Goal: Task Accomplishment & Management: Manage account settings

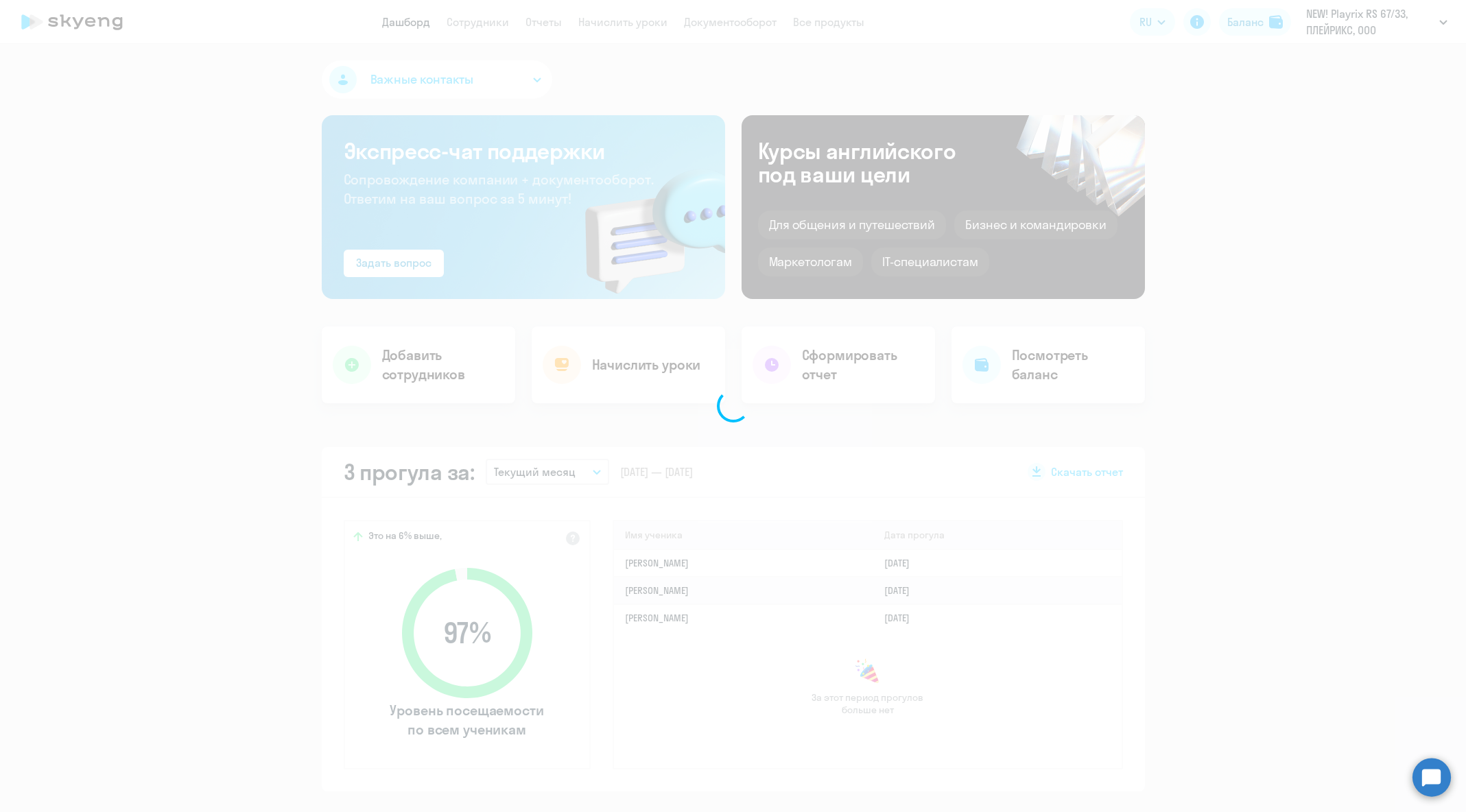
select select "30"
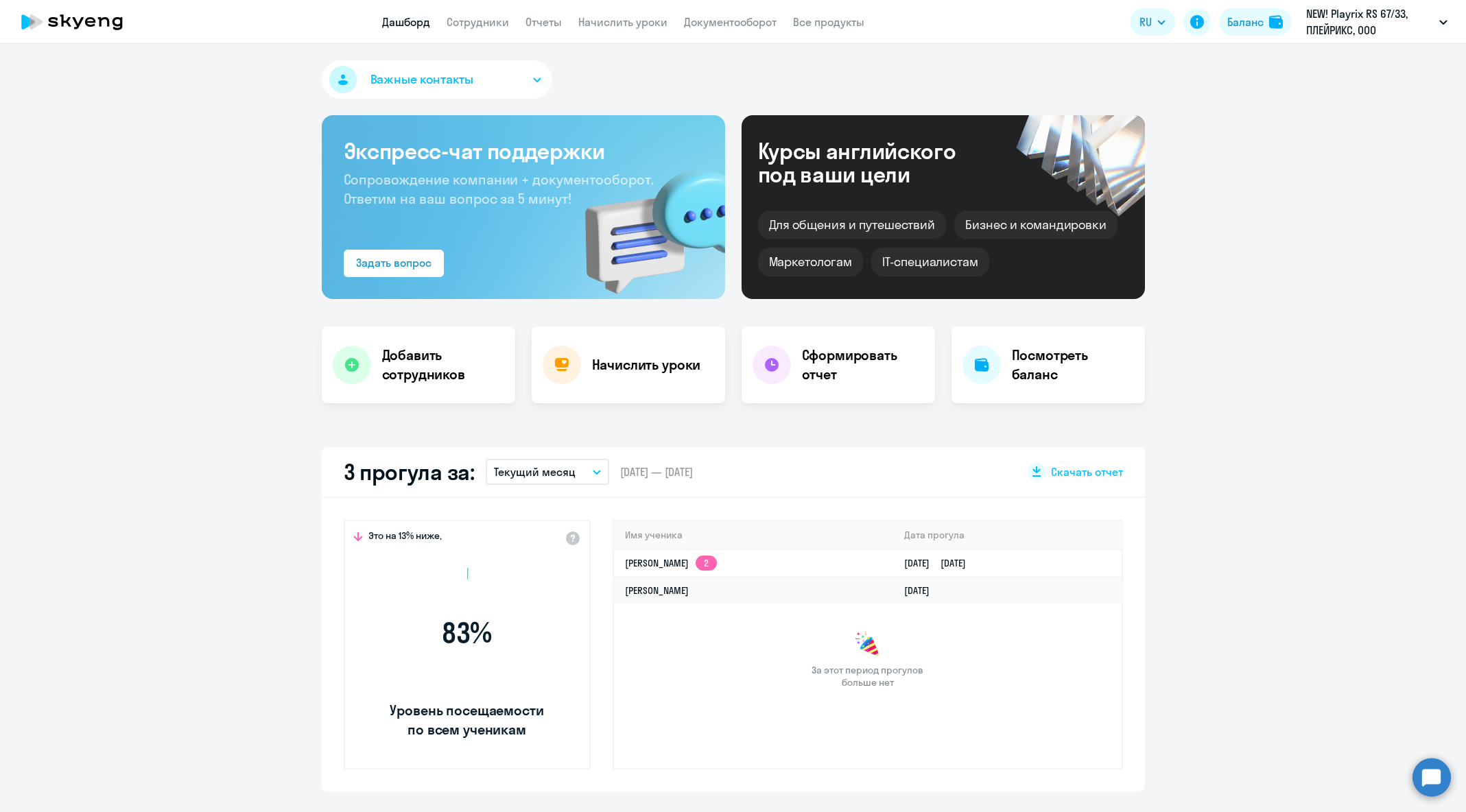
select select "30"
click at [468, 22] on link "Сотрудники" at bounding box center [478, 22] width 62 height 14
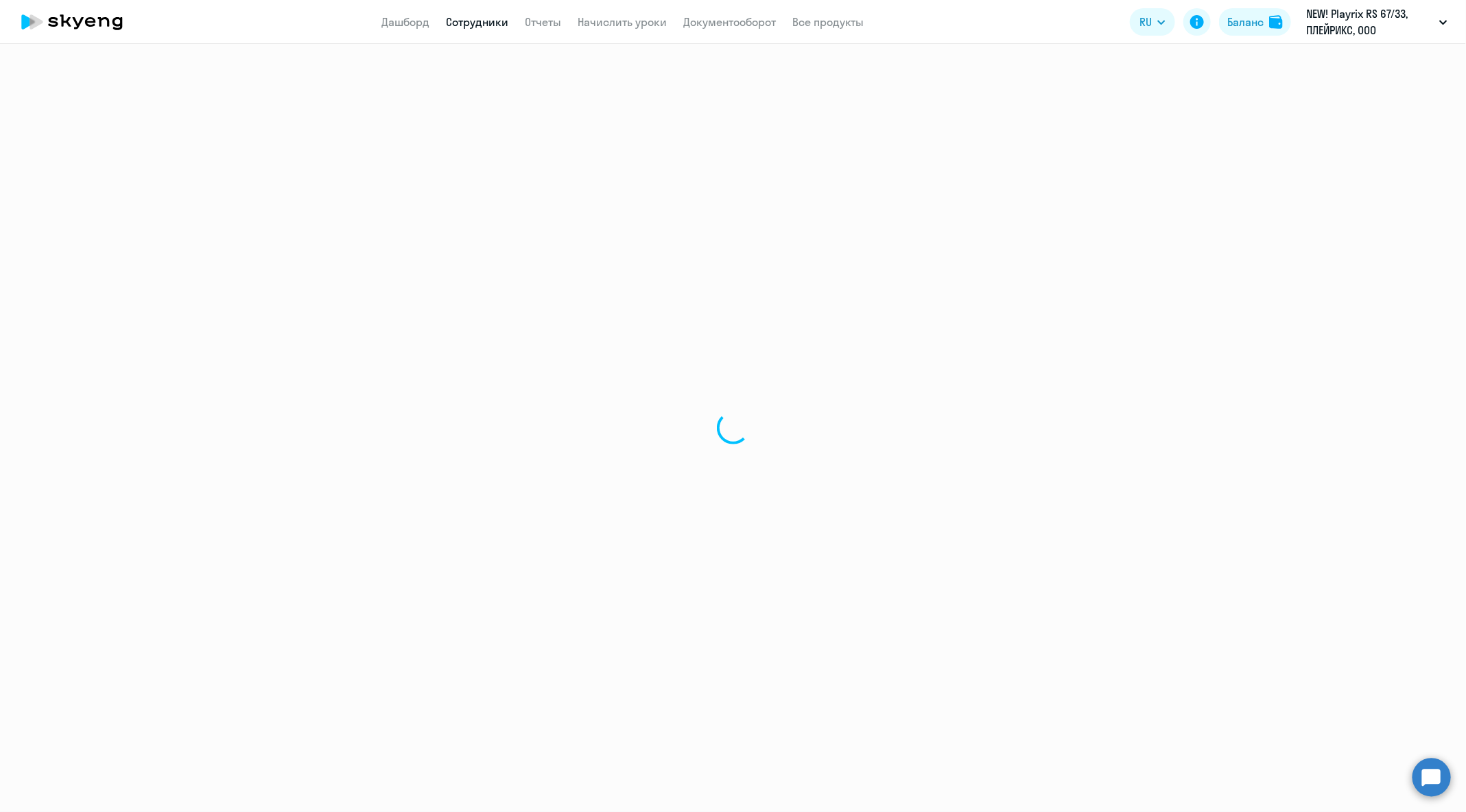
select select "30"
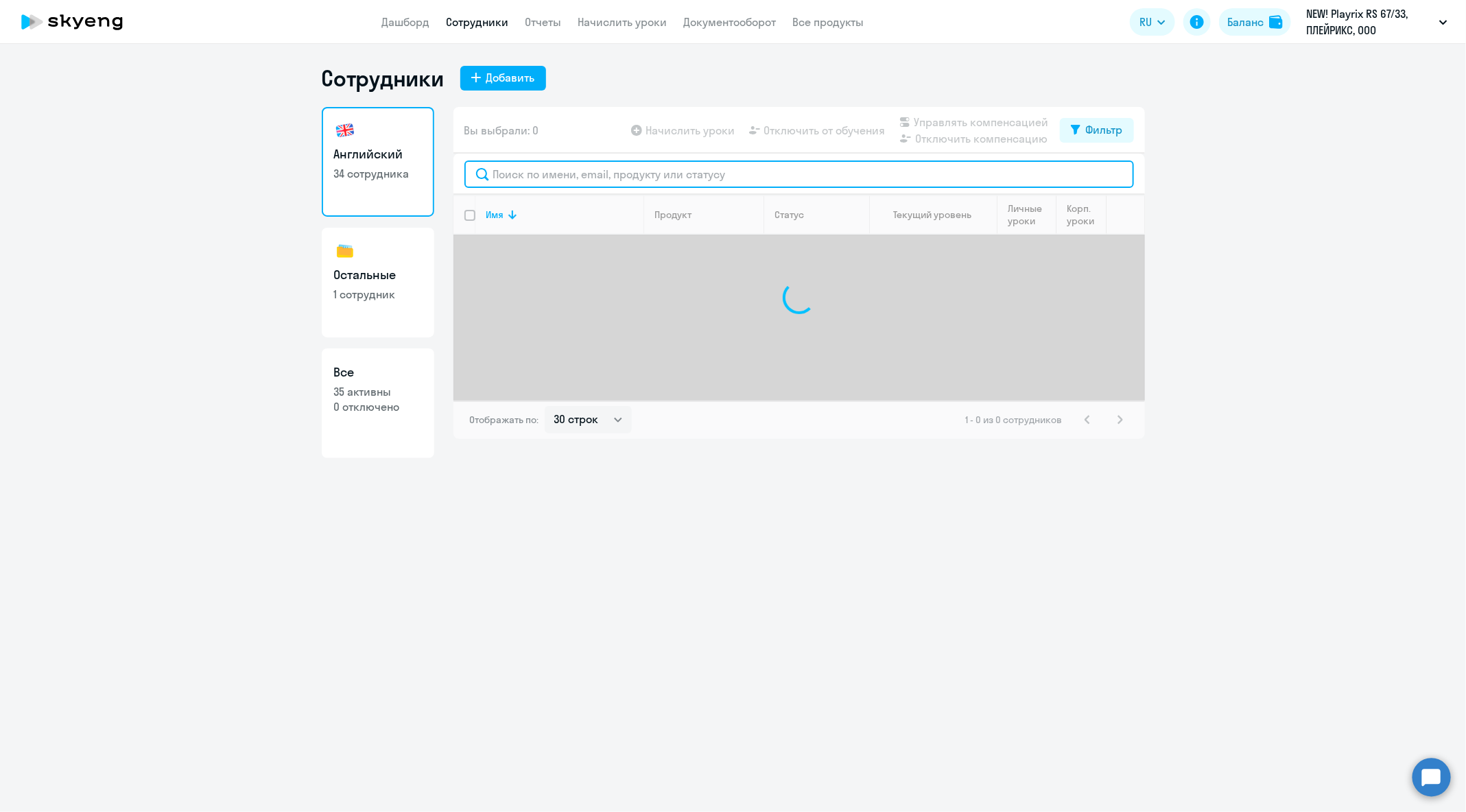
click at [693, 174] on input "text" at bounding box center [799, 174] width 670 height 27
paste input "[EMAIL_ADDRESS][DOMAIN_NAME]"
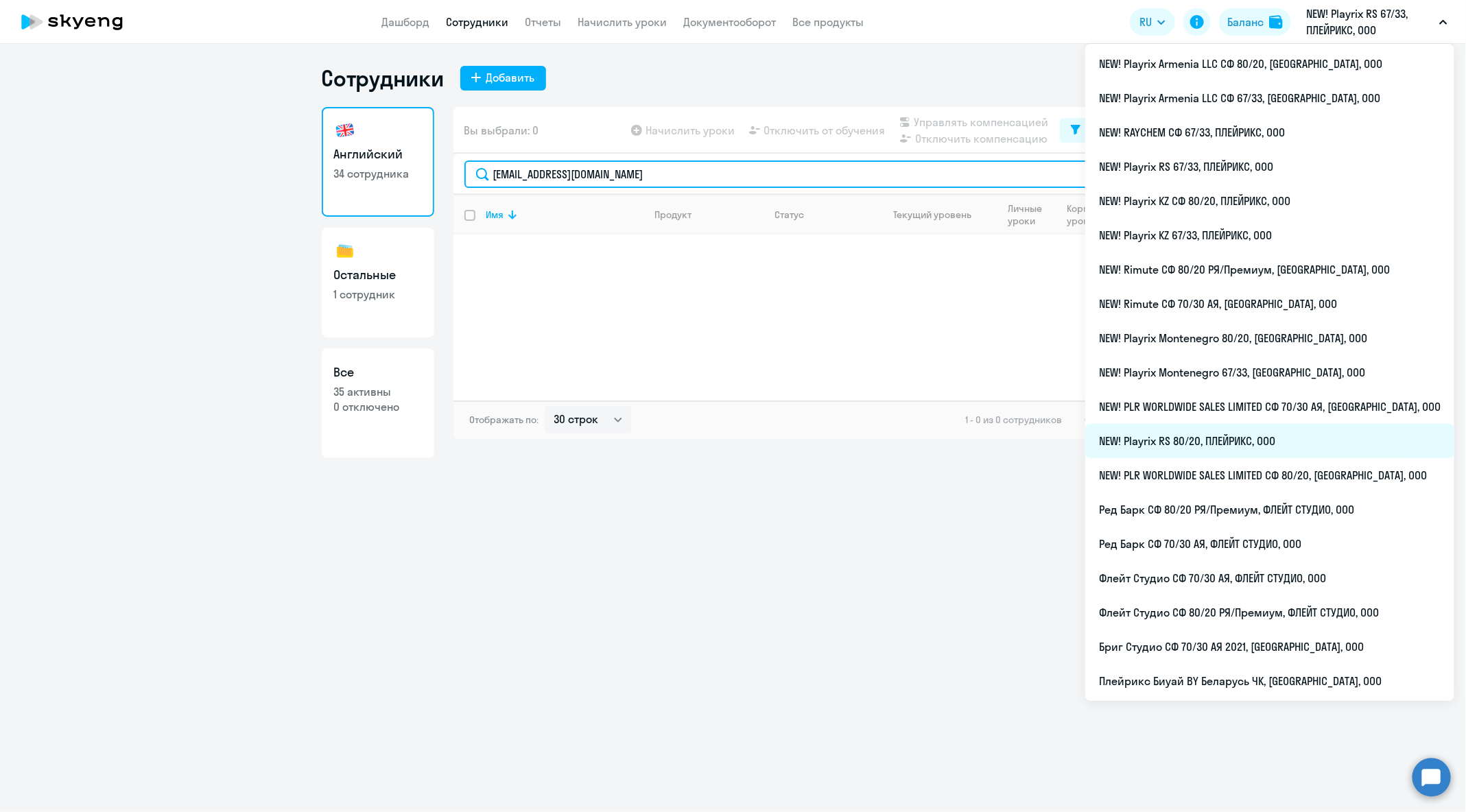
type input "[EMAIL_ADDRESS][DOMAIN_NAME]"
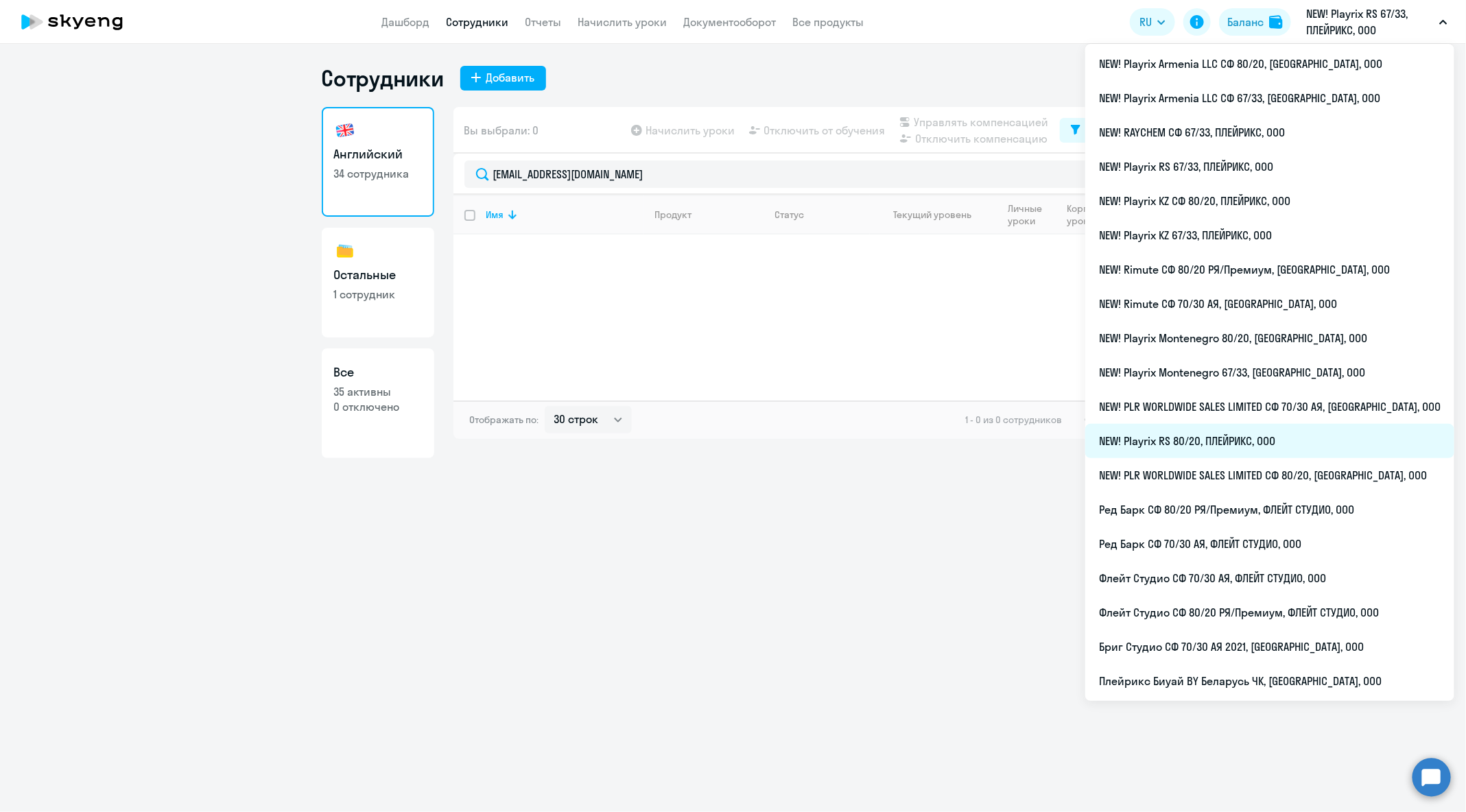
click at [1315, 444] on li "NEW! Playrix RS 80/20, ПЛЕЙРИКС, ООО" at bounding box center [1271, 441] width 370 height 34
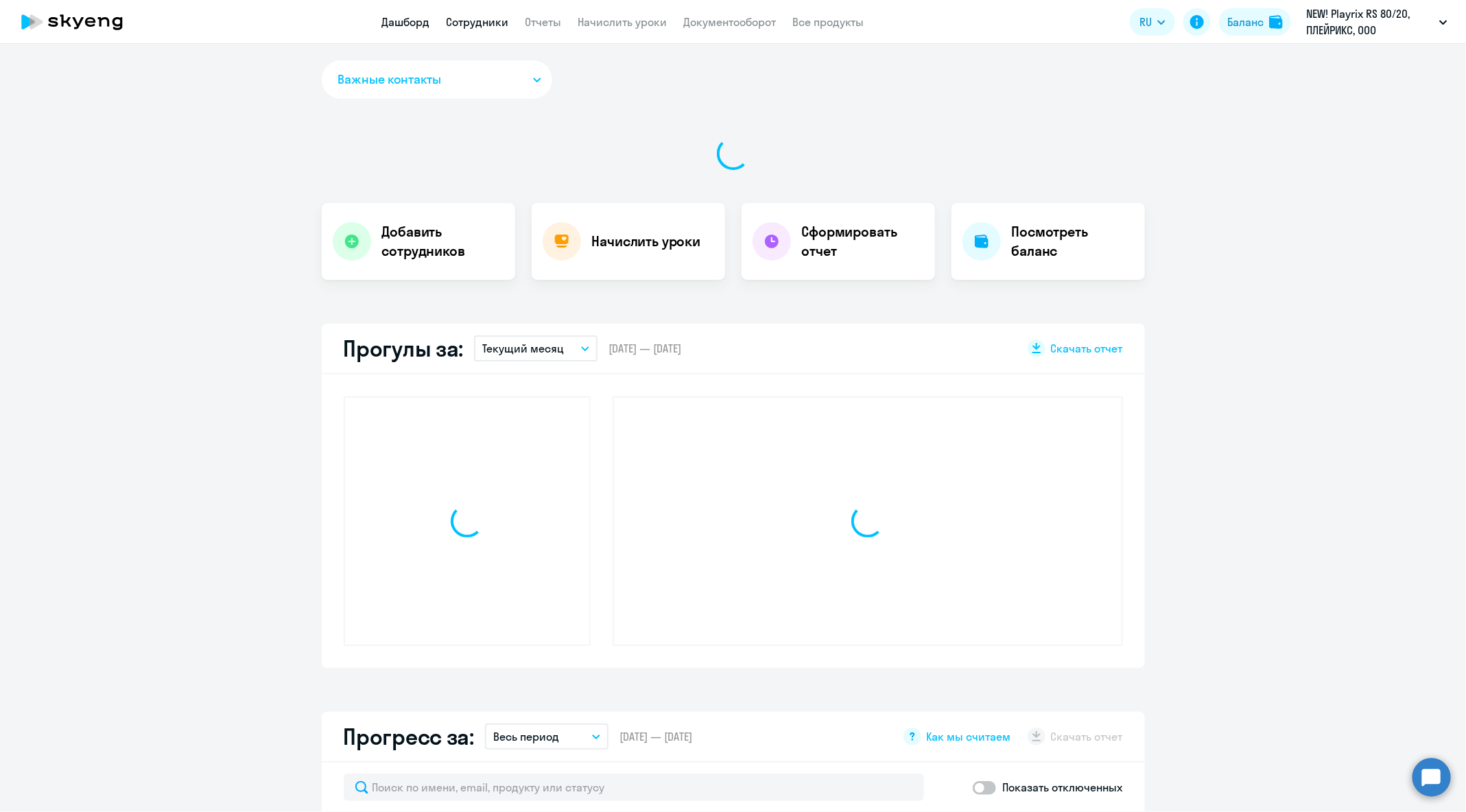
click at [472, 22] on link "Сотрудники" at bounding box center [478, 22] width 62 height 14
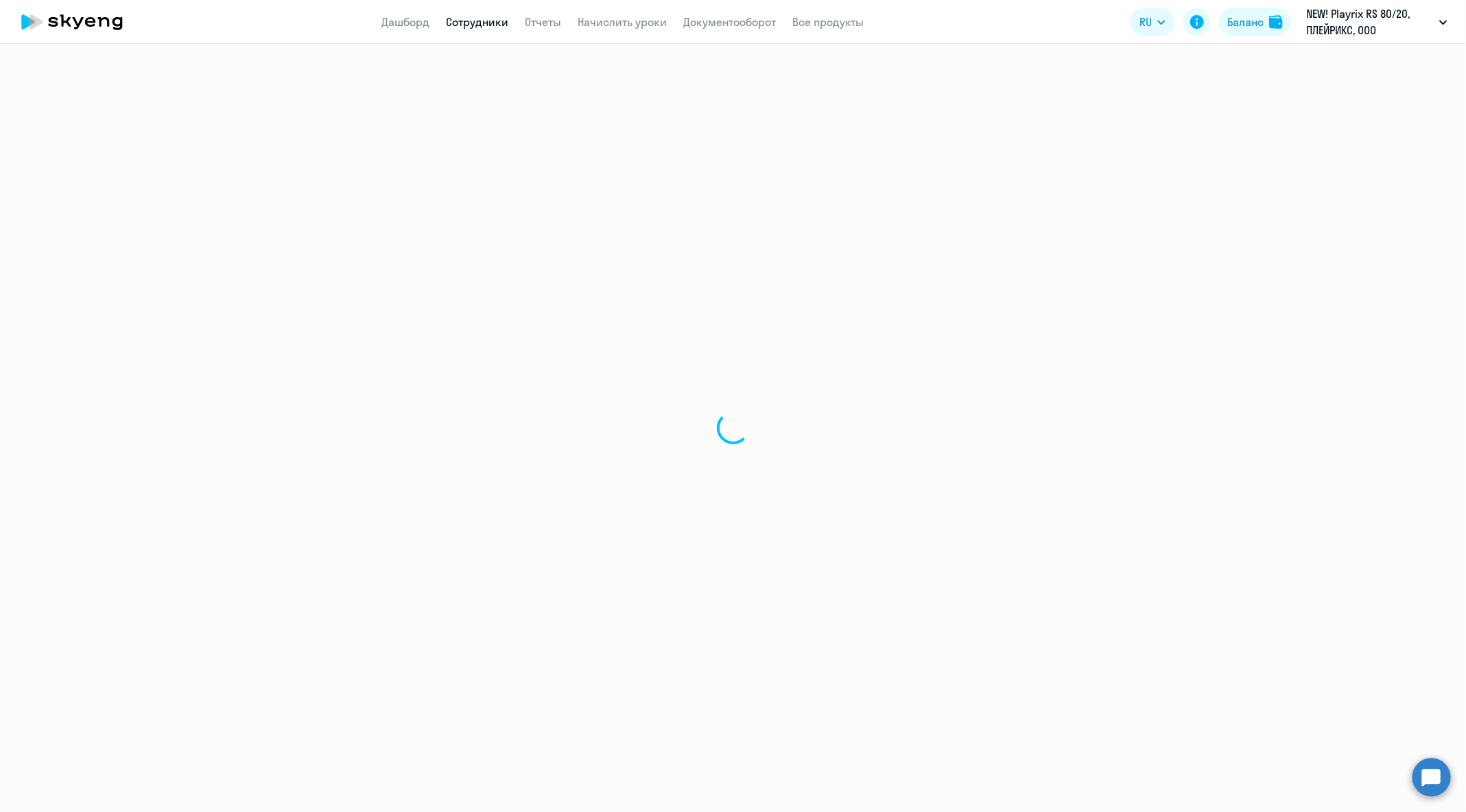
select select "30"
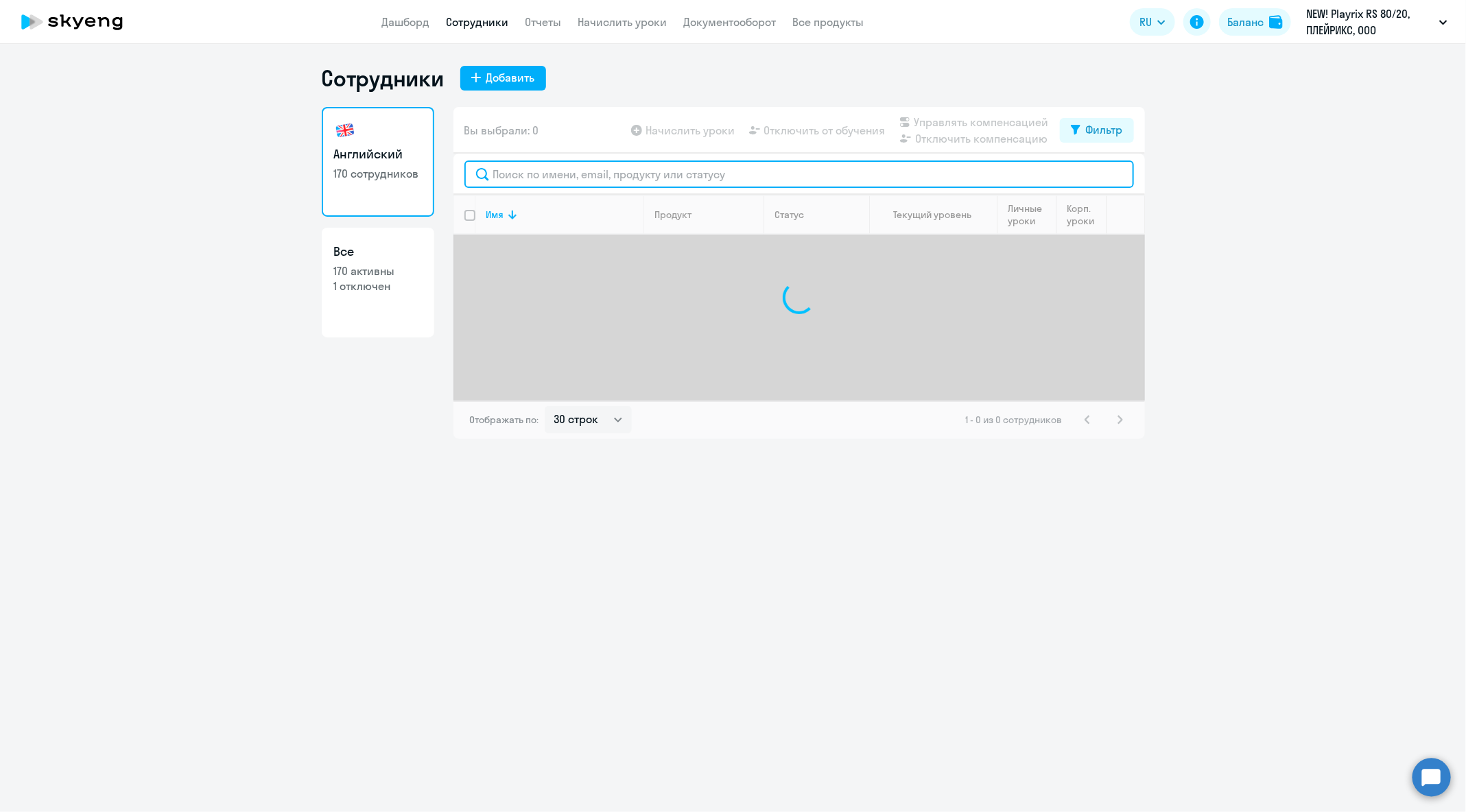
click at [682, 178] on input "text" at bounding box center [799, 174] width 670 height 27
paste input "[EMAIL_ADDRESS][DOMAIN_NAME]"
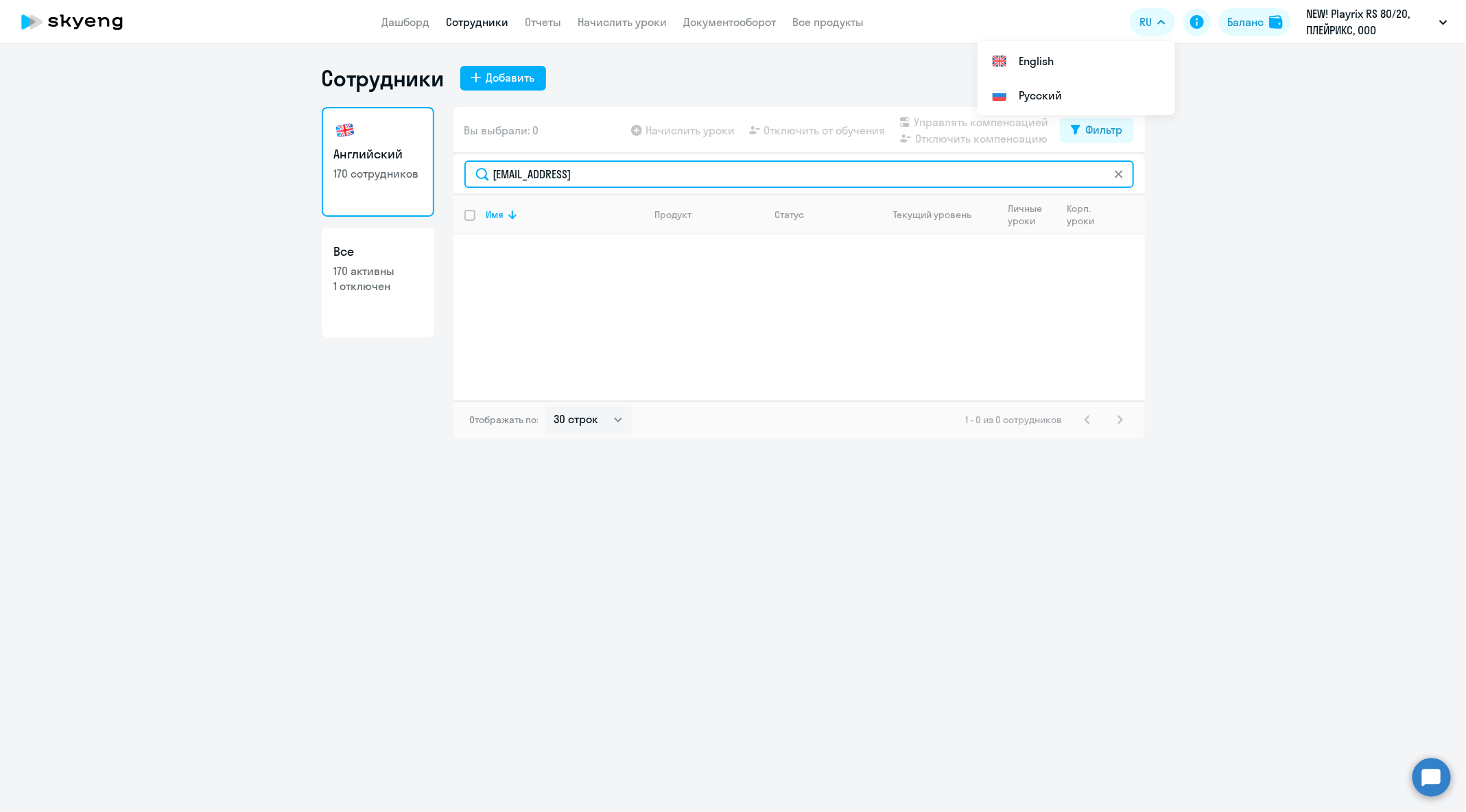
click at [707, 165] on input "[EMAIL_ADDRESS]" at bounding box center [799, 174] width 670 height 27
click at [712, 170] on input "[EMAIL_ADDRESS]" at bounding box center [799, 174] width 670 height 27
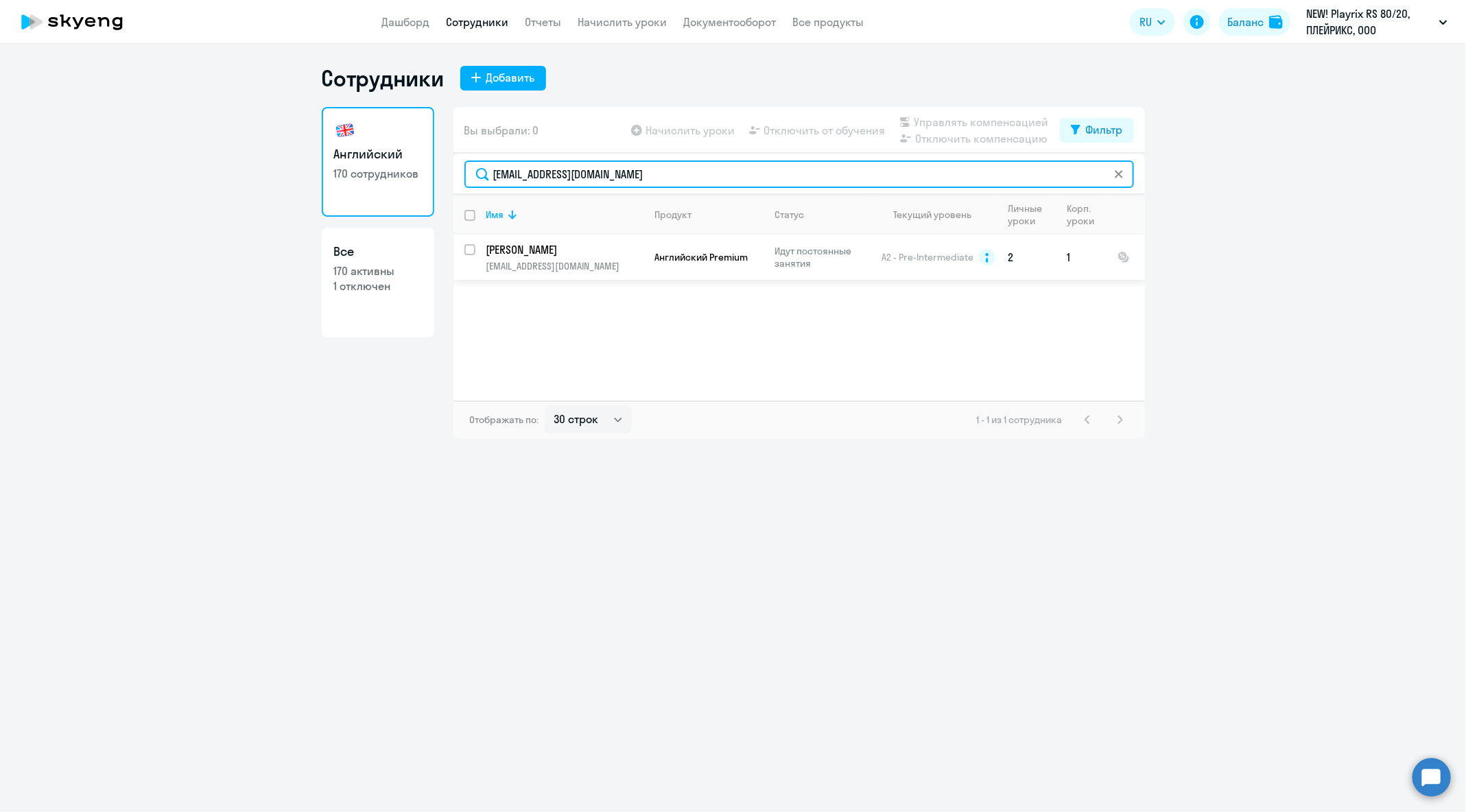
type input "[EMAIL_ADDRESS][DOMAIN_NAME]"
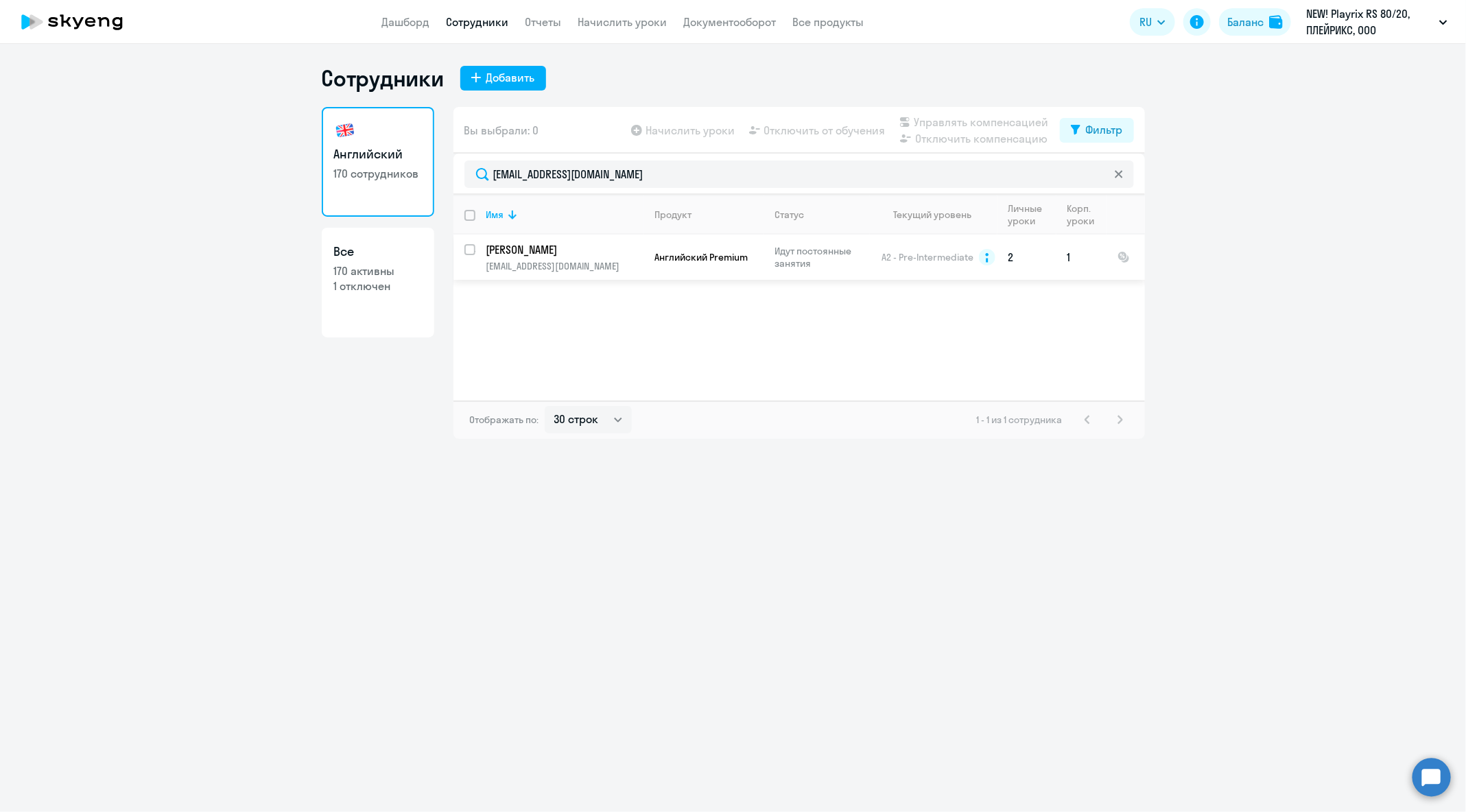
click at [470, 252] on input "select row 1362849" at bounding box center [478, 258] width 27 height 27
checkbox input "true"
click at [777, 135] on span "Отключить от обучения" at bounding box center [825, 131] width 122 height 17
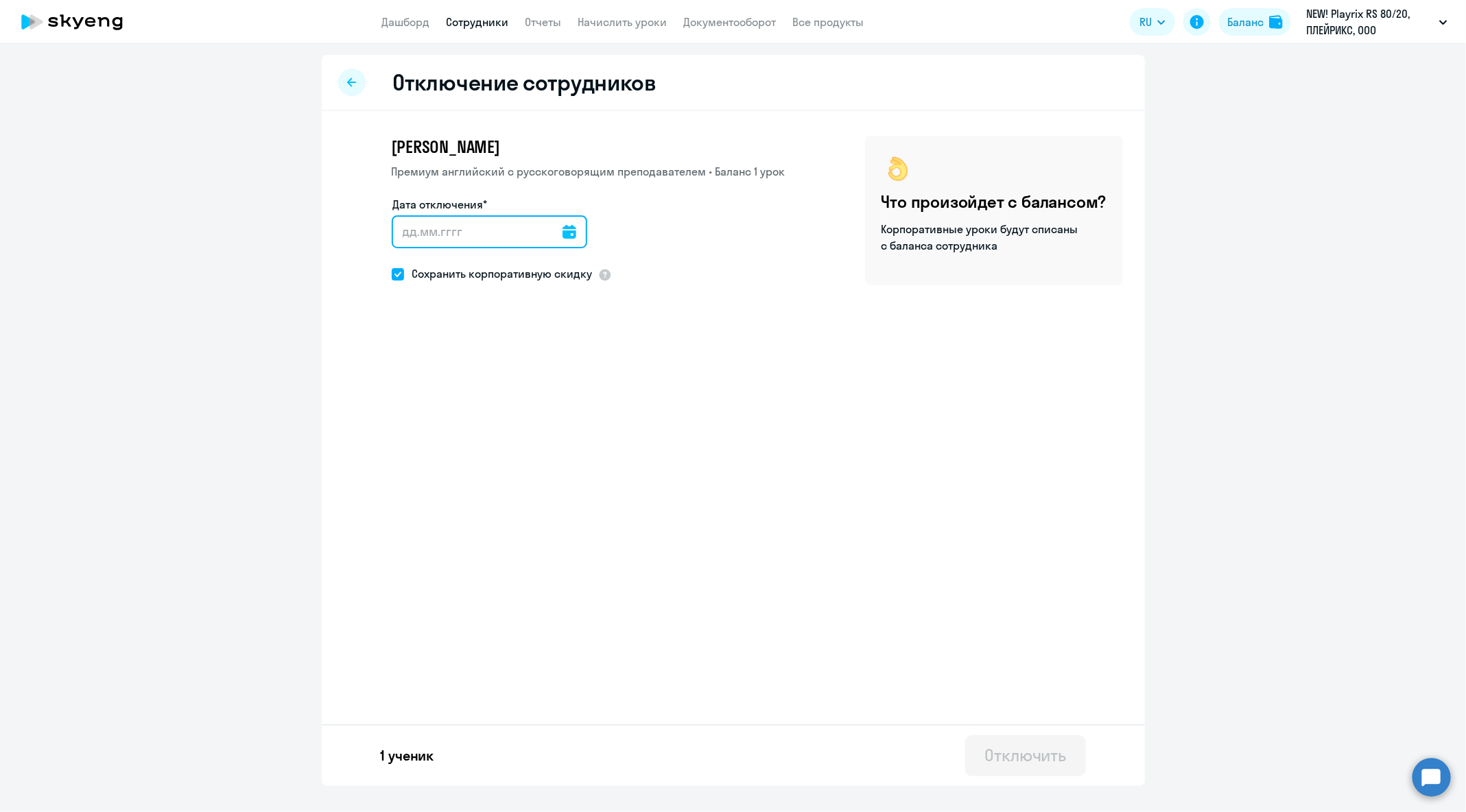
click at [549, 236] on div at bounding box center [489, 231] width 195 height 33
click at [563, 236] on icon at bounding box center [570, 232] width 14 height 14
click at [474, 418] on span "15" at bounding box center [466, 416] width 24 height 24
type input "[DATE]"
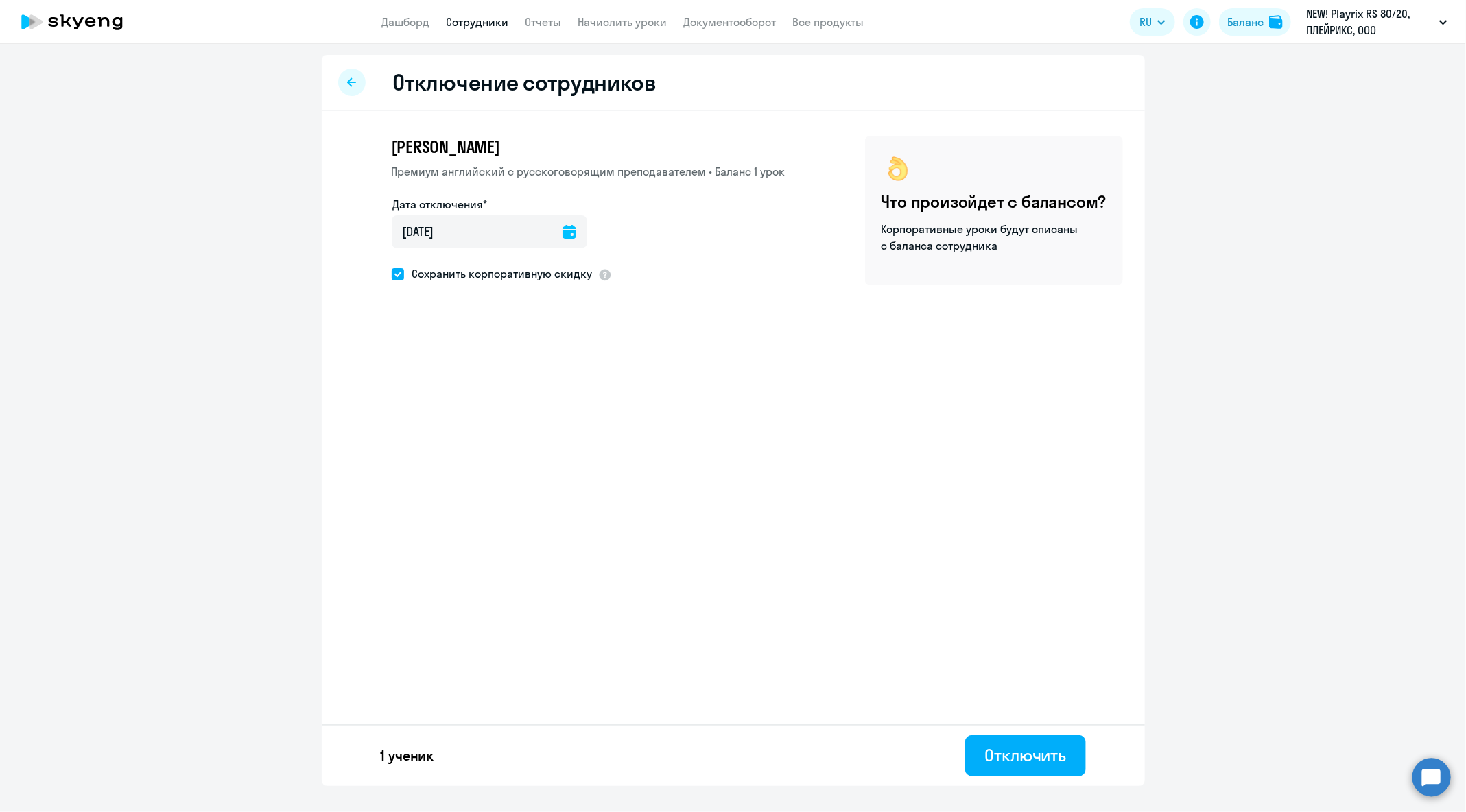
click at [884, 490] on div "Отключение сотрудников [PERSON_NAME] [DEMOGRAPHIC_DATA] с [DEMOGRAPHIC_DATA] пр…" at bounding box center [733, 420] width 823 height 731
click at [1069, 754] on button "Отключить" at bounding box center [1026, 756] width 120 height 41
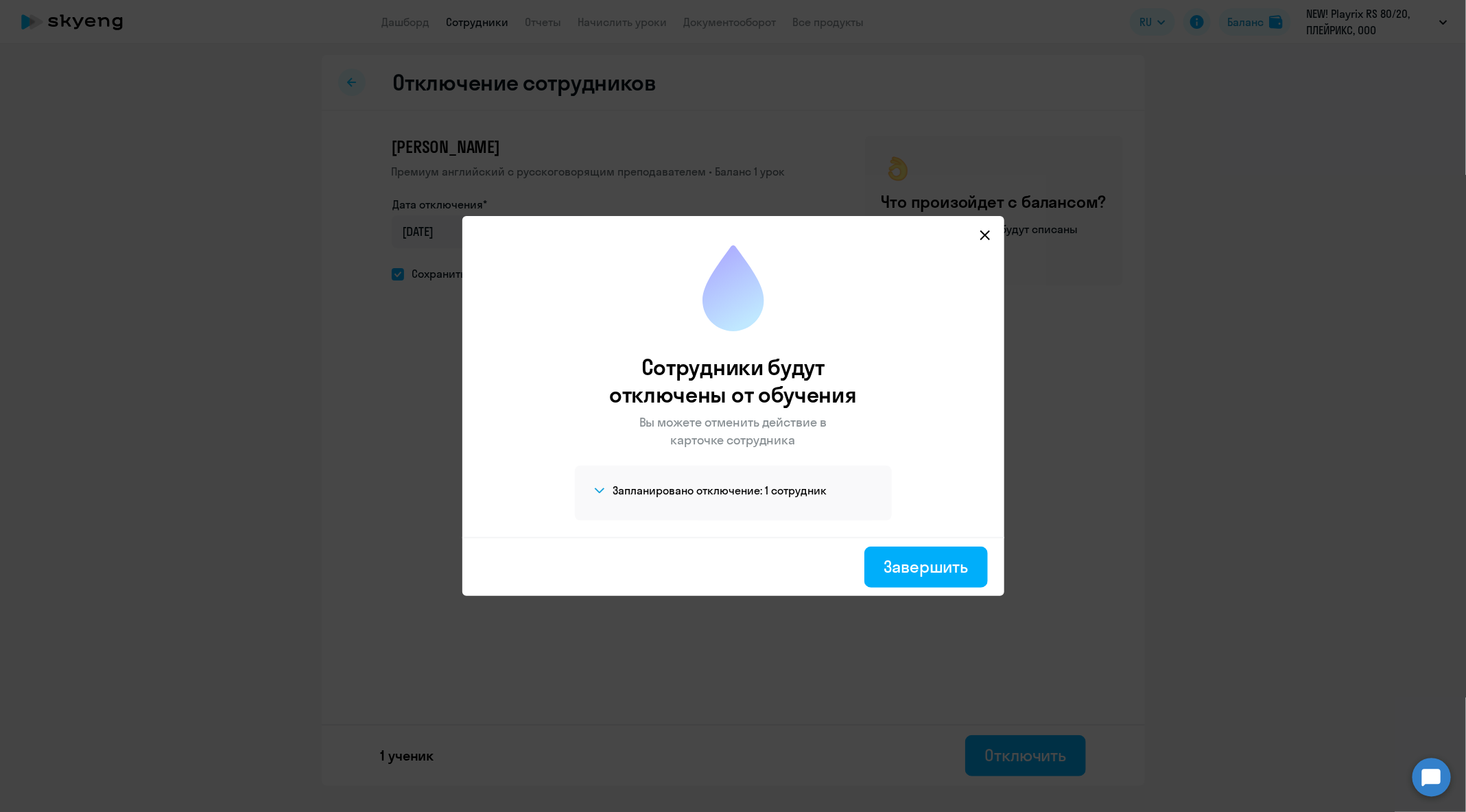
click at [959, 541] on div "Завершить" at bounding box center [733, 567] width 542 height 59
click at [959, 552] on button "Завершить" at bounding box center [926, 567] width 123 height 41
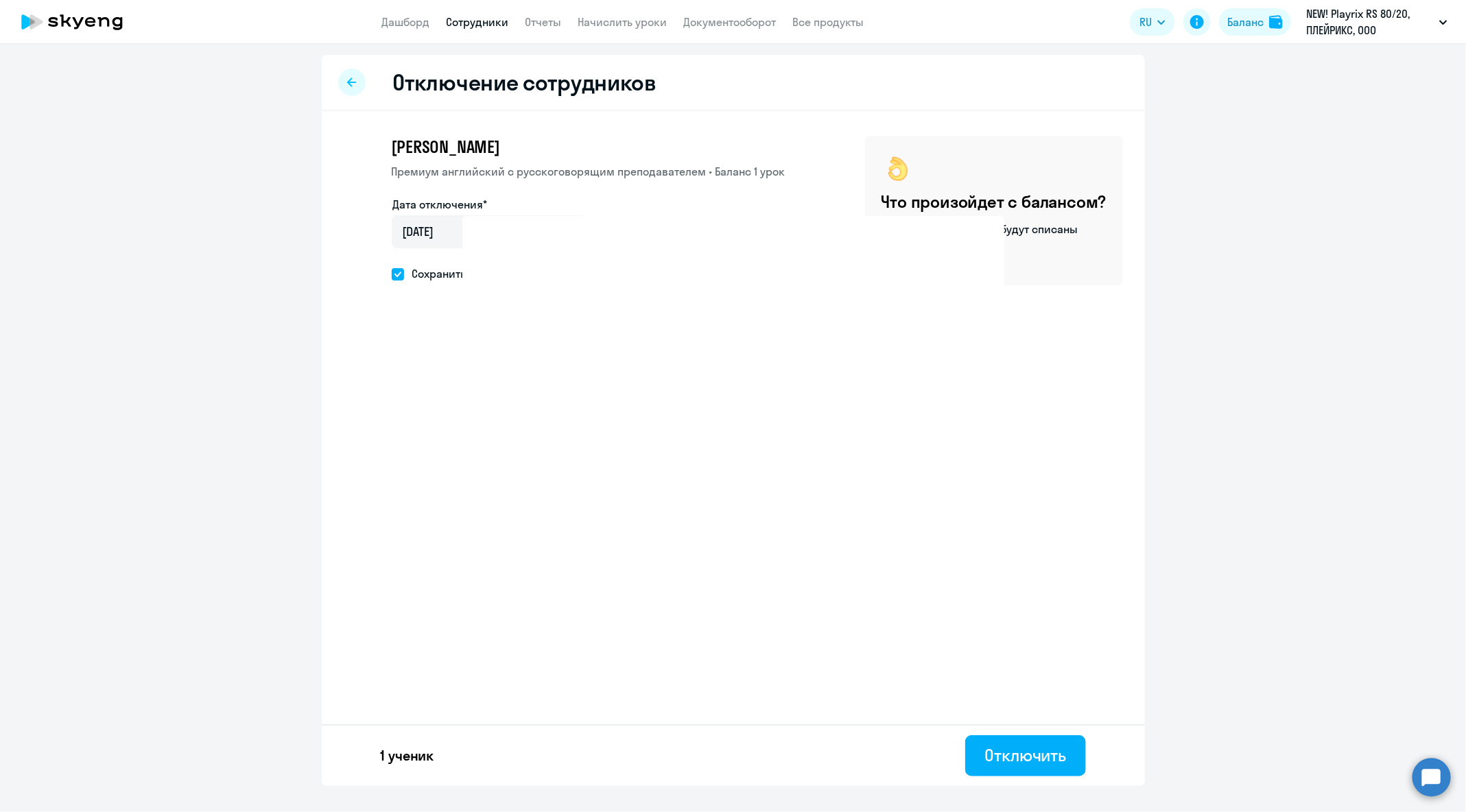
select select "30"
